Goal: Task Accomplishment & Management: Complete application form

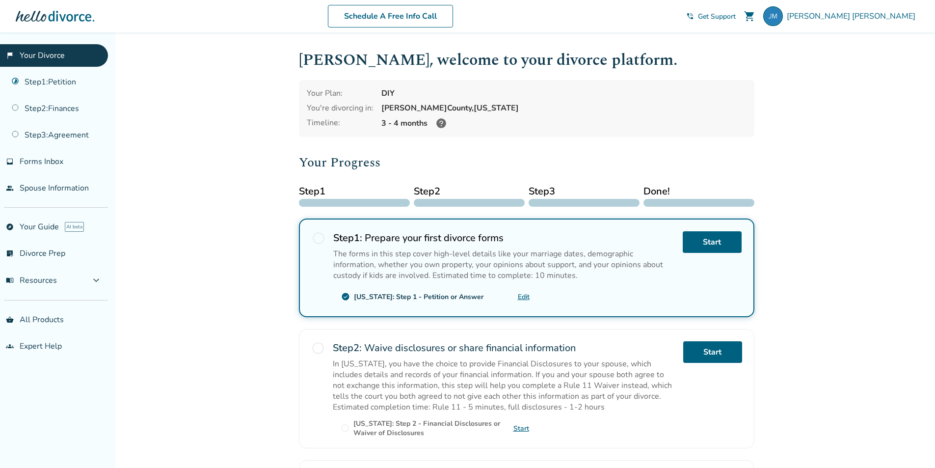
click at [320, 238] on span "radio_button_unchecked" at bounding box center [319, 238] width 14 height 14
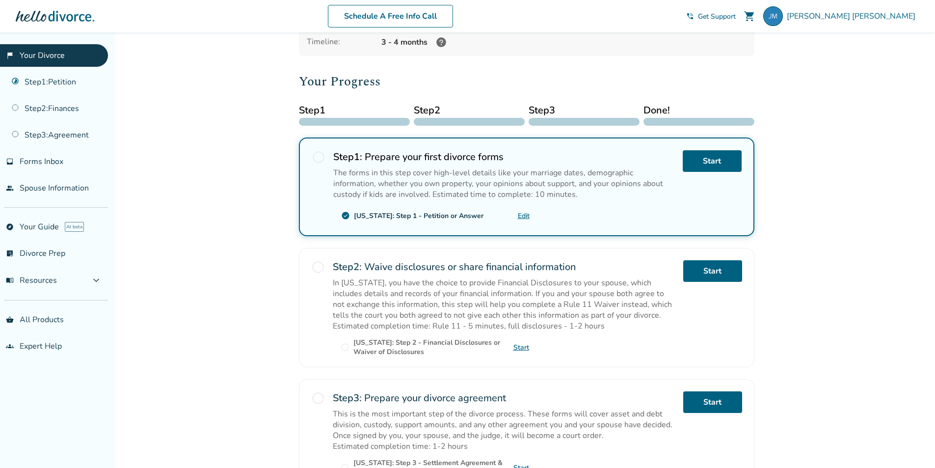
scroll to position [98, 0]
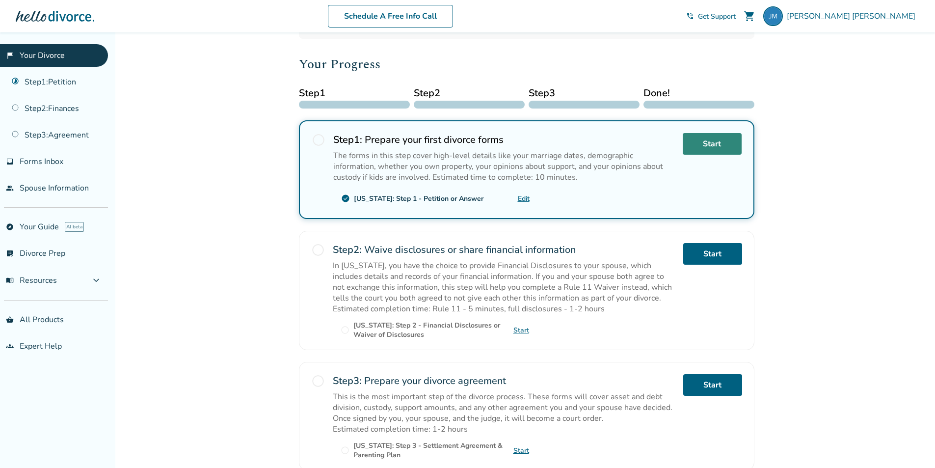
click at [717, 147] on link "Start" at bounding box center [712, 144] width 59 height 22
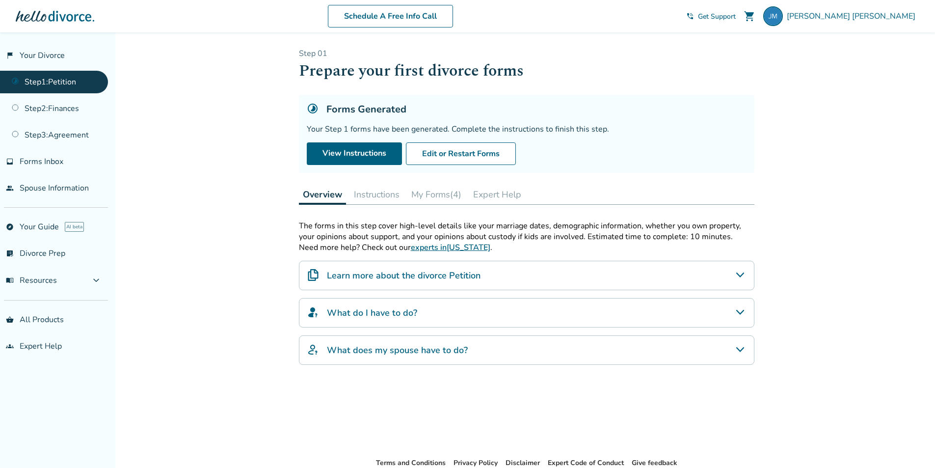
click at [373, 191] on button "Instructions" at bounding box center [376, 195] width 53 height 20
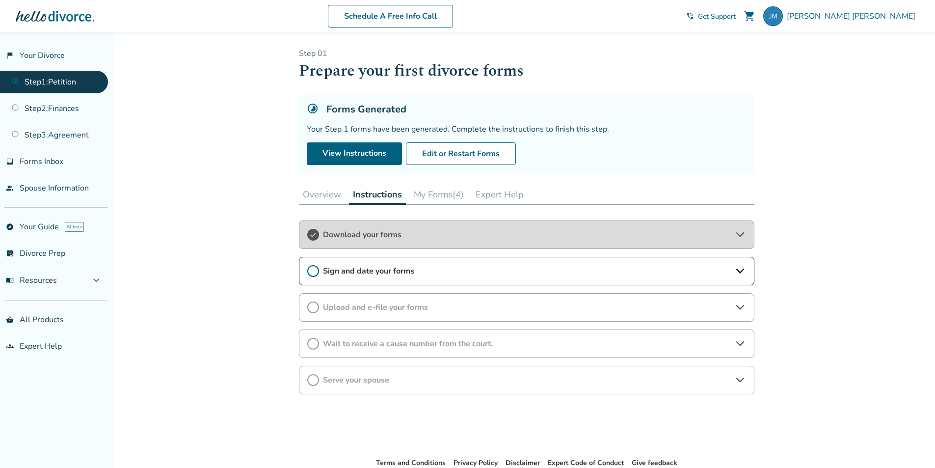
click at [412, 271] on span "Sign and date your forms" at bounding box center [526, 271] width 407 height 11
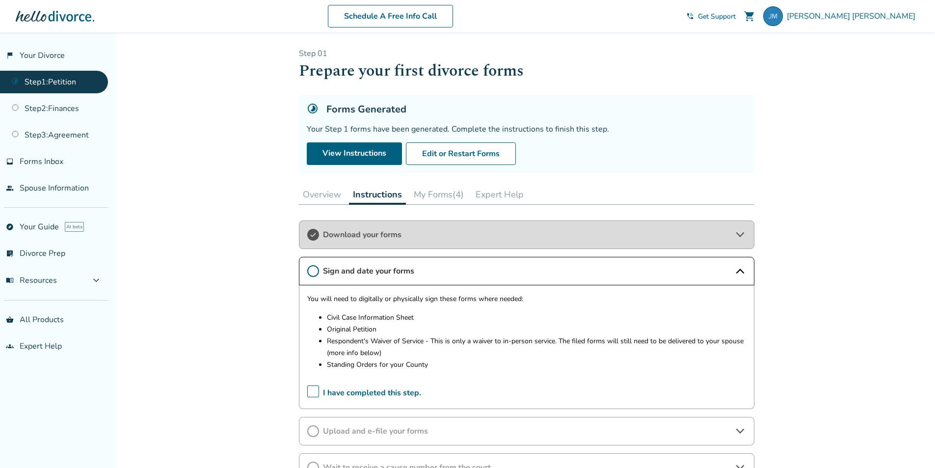
click at [311, 396] on span "I have completed this step." at bounding box center [364, 392] width 114 height 15
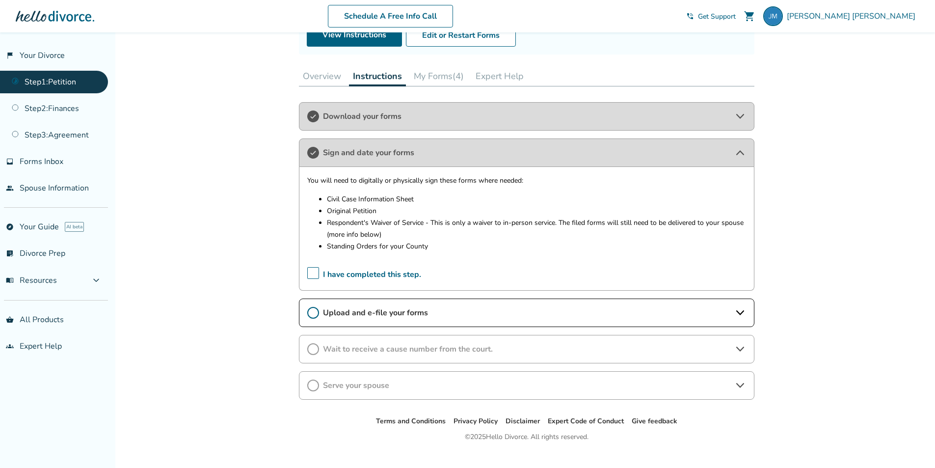
scroll to position [134, 0]
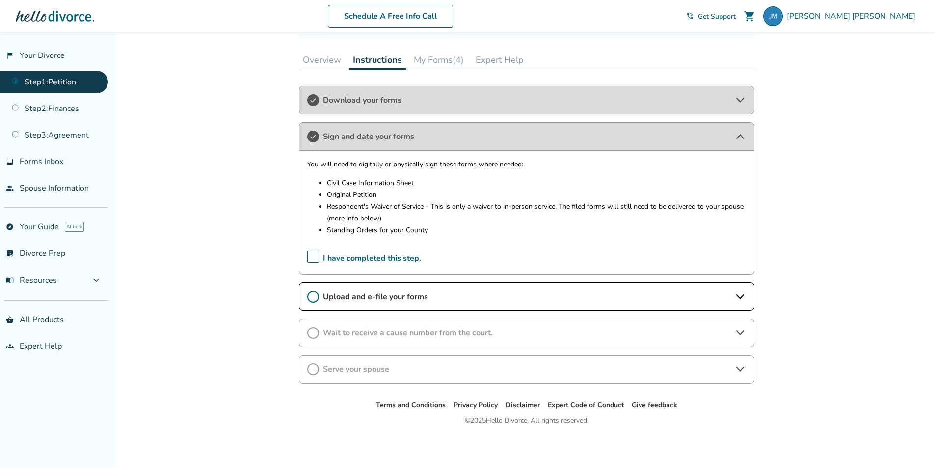
click at [469, 288] on div "Upload and e-file your forms" at bounding box center [526, 296] width 455 height 28
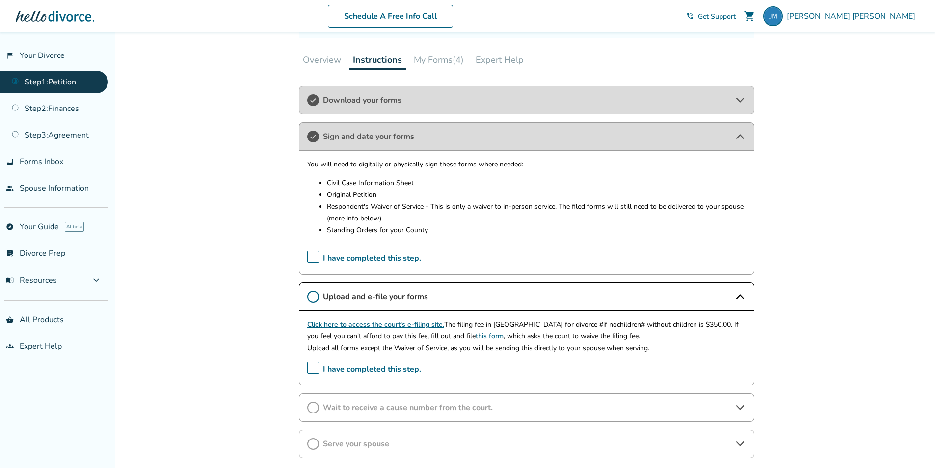
click at [426, 324] on link "Click here to access the court's e-filing site." at bounding box center [375, 324] width 137 height 9
